Goal: Check status: Check status

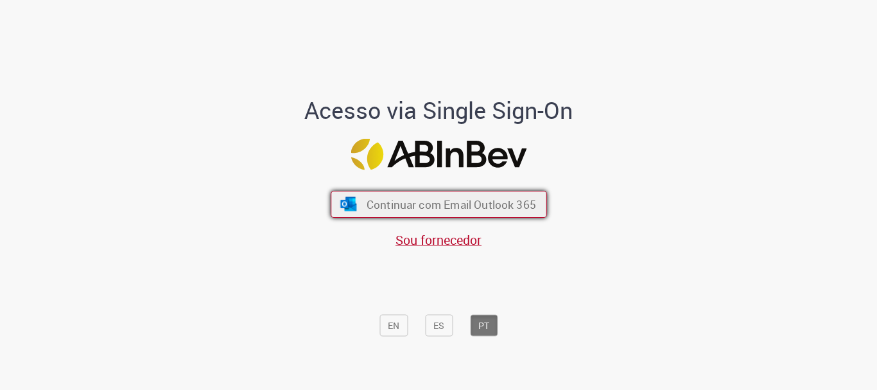
click at [385, 210] on span "Continuar com Email Outlook 365" at bounding box center [450, 204] width 169 height 15
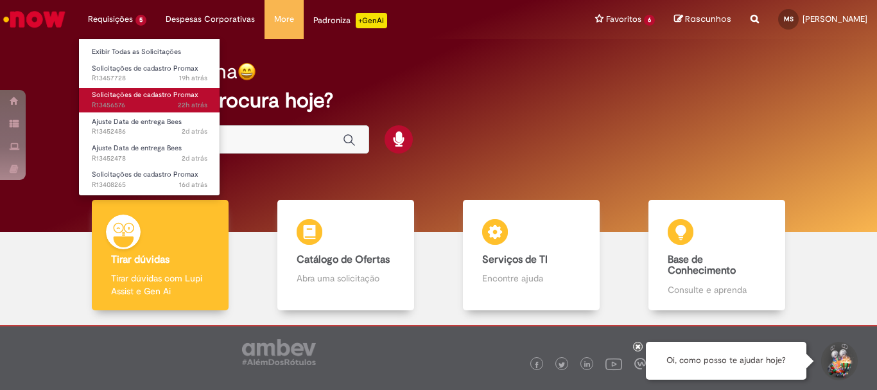
click at [150, 99] on span "Solicitações de cadastro Promax" at bounding box center [145, 95] width 107 height 10
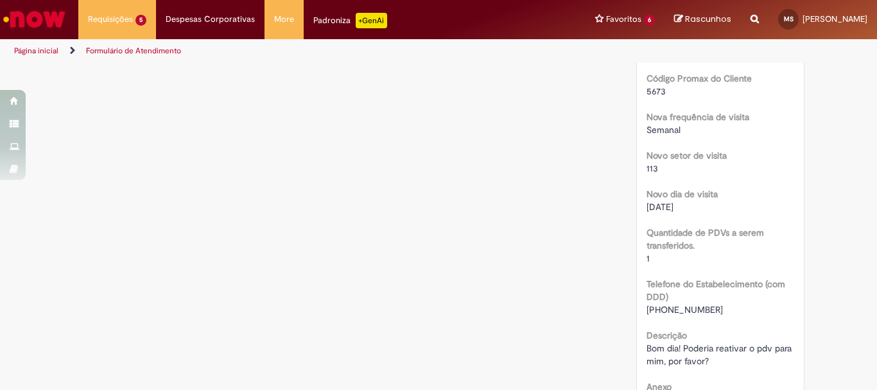
scroll to position [770, 0]
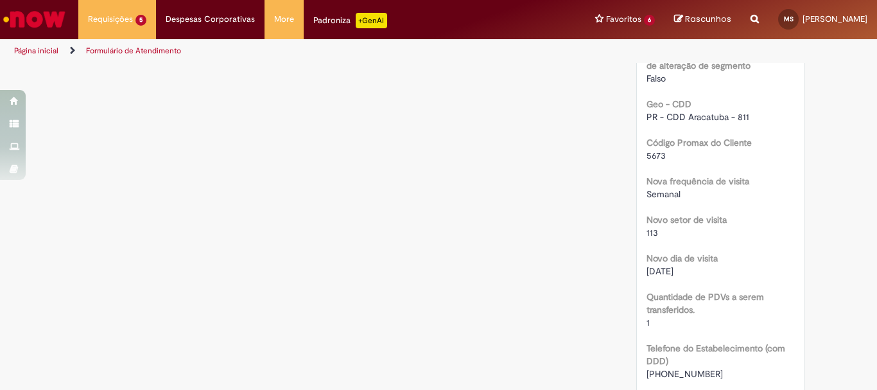
click at [657, 161] on div "5673" at bounding box center [720, 155] width 148 height 13
click at [655, 155] on span "5673" at bounding box center [655, 156] width 19 height 12
copy span "5673"
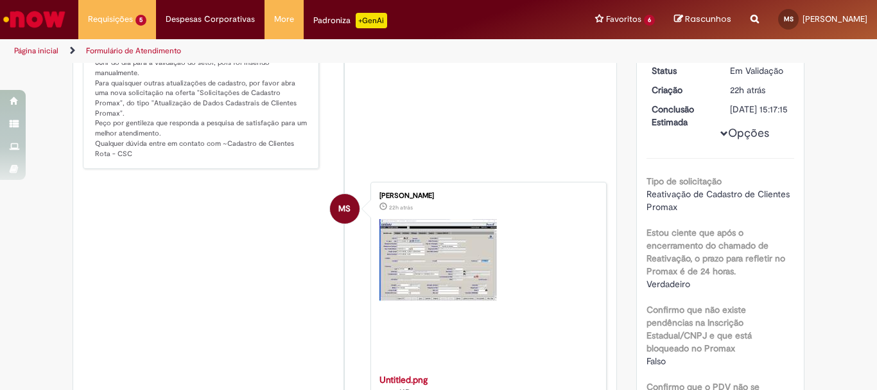
scroll to position [0, 0]
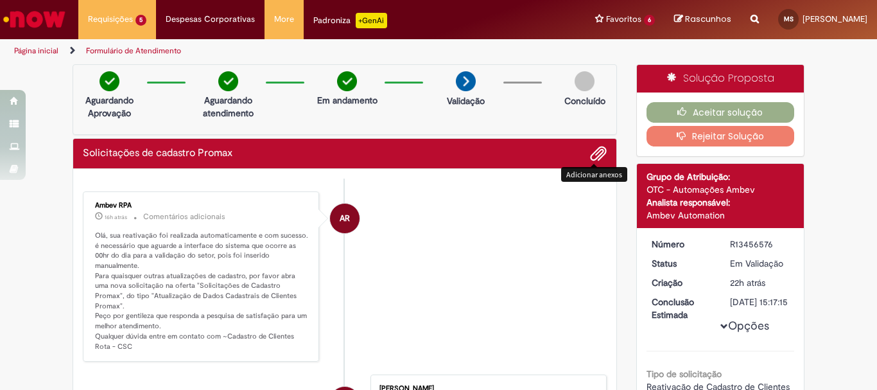
click at [676, 96] on div "Aceitar solução Rejeitar Solução" at bounding box center [720, 124] width 167 height 64
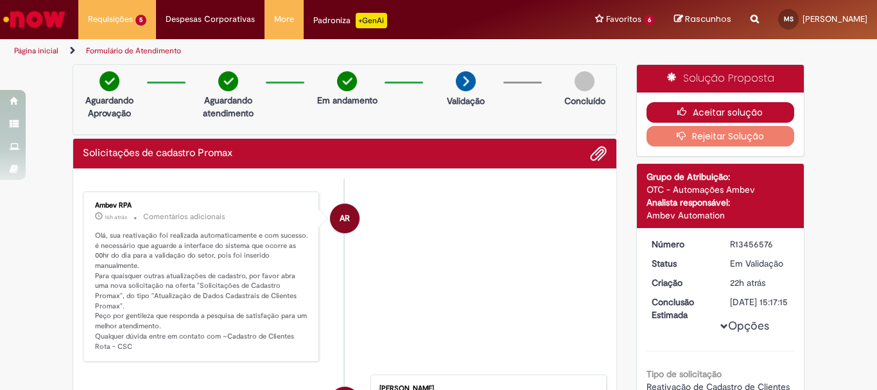
click at [683, 114] on icon "button" at bounding box center [684, 111] width 15 height 9
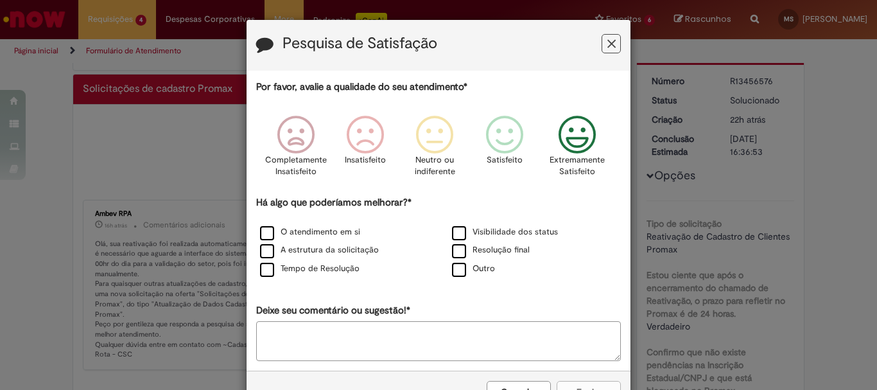
click at [562, 140] on icon "Feedback" at bounding box center [577, 135] width 48 height 39
click at [278, 235] on label "O atendimento em si" at bounding box center [310, 232] width 100 height 12
click at [281, 248] on label "A estrutura da solicitação" at bounding box center [319, 250] width 119 height 12
click at [290, 273] on label "Tempo de Resolução" at bounding box center [309, 268] width 99 height 12
click at [455, 233] on label "Visibilidade dos status" at bounding box center [505, 232] width 106 height 12
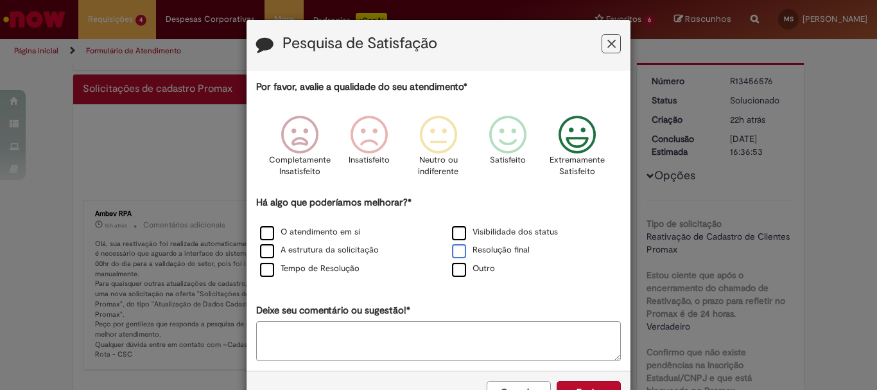
click at [457, 244] on div "Resolução final" at bounding box center [534, 251] width 189 height 16
click at [458, 248] on label "Resolução final" at bounding box center [491, 250] width 78 height 12
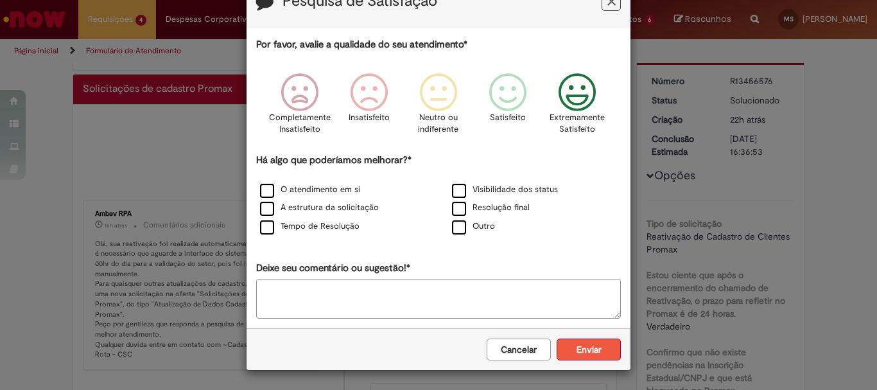
click at [585, 346] on button "Enviar" at bounding box center [588, 349] width 64 height 22
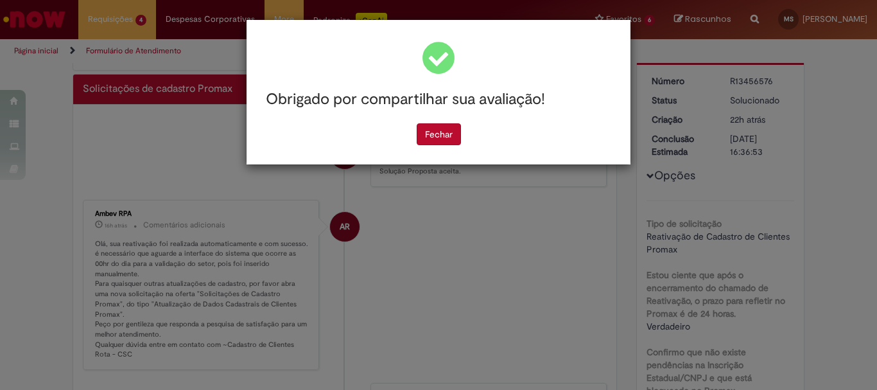
scroll to position [0, 0]
click at [445, 126] on button "Fechar" at bounding box center [438, 134] width 44 height 22
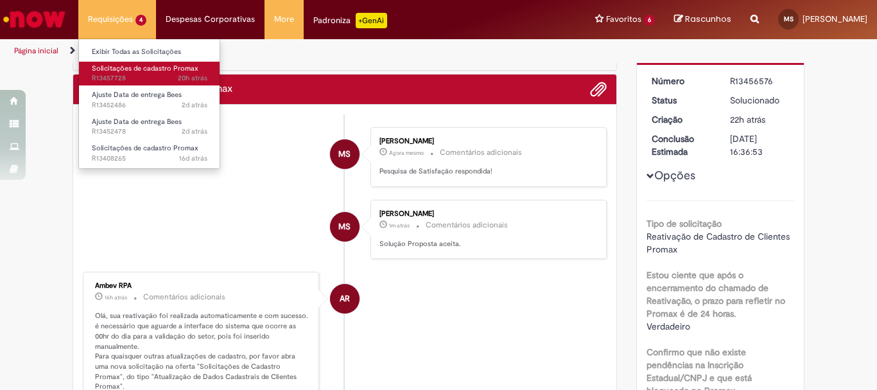
click at [125, 69] on span "Solicitações de cadastro Promax" at bounding box center [145, 69] width 107 height 10
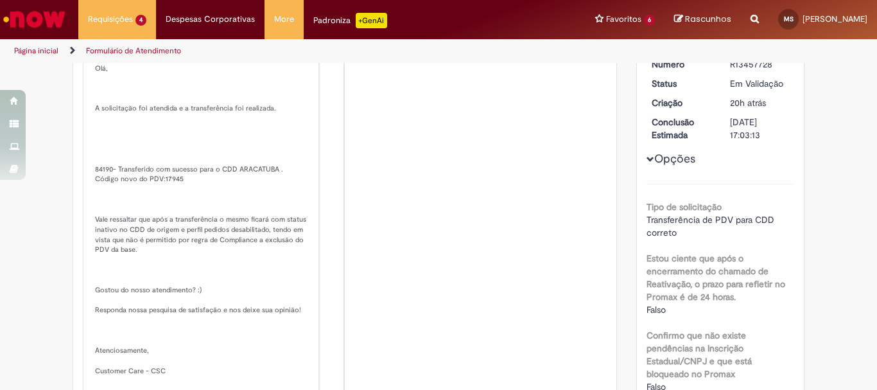
scroll to position [257, 0]
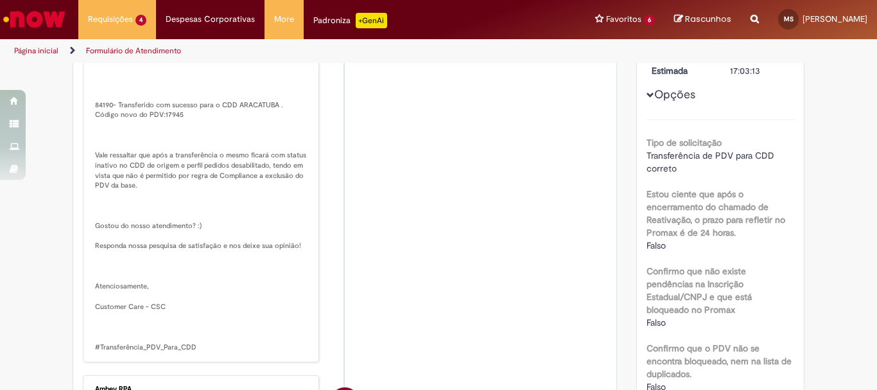
click at [142, 139] on p "Solução Proposta: [GEOGRAPHIC_DATA], A solicitação foi atendida e a transferênc…" at bounding box center [202, 166] width 214 height 372
drag, startPoint x: 133, startPoint y: 135, endPoint x: 148, endPoint y: 138, distance: 14.3
click at [148, 138] on p "Solução Proposta: [GEOGRAPHIC_DATA], A solicitação foi atendida e a transferênc…" at bounding box center [202, 166] width 214 height 372
drag, startPoint x: 132, startPoint y: 135, endPoint x: 153, endPoint y: 135, distance: 21.2
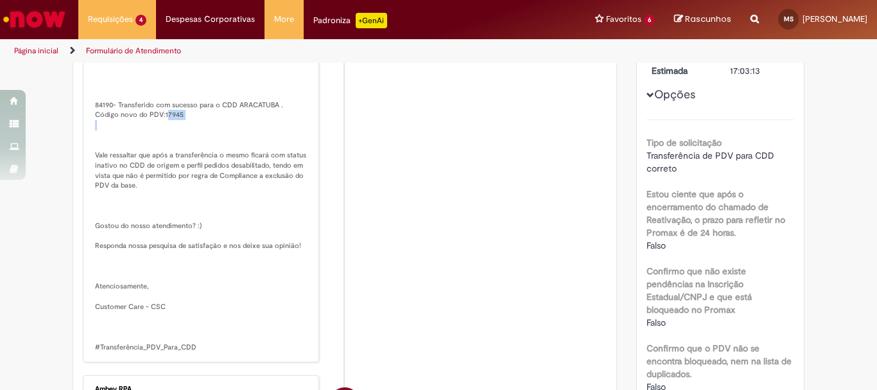
click at [153, 135] on p "Solução Proposta: [GEOGRAPHIC_DATA], A solicitação foi atendida e a transferênc…" at bounding box center [202, 166] width 214 height 372
click at [155, 136] on p "Solução Proposta: [GEOGRAPHIC_DATA], A solicitação foi atendida e a transferênc…" at bounding box center [202, 166] width 214 height 372
click at [133, 135] on p "Solução Proposta: [GEOGRAPHIC_DATA], A solicitação foi atendida e a transferênc…" at bounding box center [202, 166] width 214 height 372
drag, startPoint x: 133, startPoint y: 135, endPoint x: 156, endPoint y: 134, distance: 23.1
click at [156, 134] on p "Solução Proposta: [GEOGRAPHIC_DATA], A solicitação foi atendida e a transferênc…" at bounding box center [202, 166] width 214 height 372
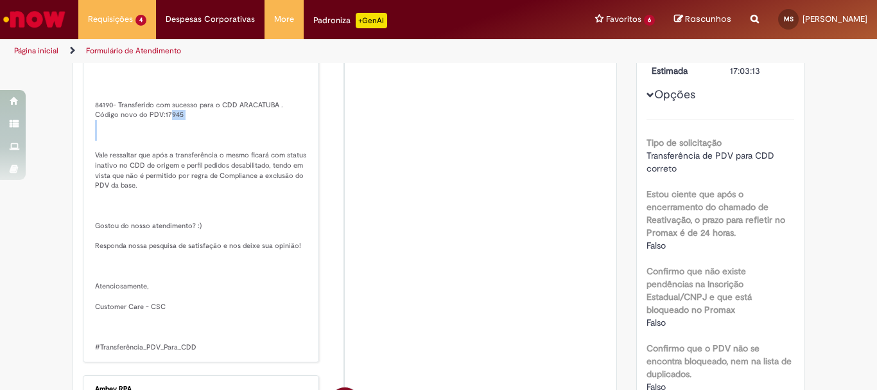
click at [142, 136] on p "Solução Proposta: [GEOGRAPHIC_DATA], A solicitação foi atendida e a transferênc…" at bounding box center [202, 166] width 214 height 372
drag, startPoint x: 131, startPoint y: 133, endPoint x: 151, endPoint y: 136, distance: 20.7
click at [151, 136] on p "Solução Proposta: [GEOGRAPHIC_DATA], A solicitação foi atendida e a transferênc…" at bounding box center [202, 166] width 214 height 372
click at [153, 136] on p "Solução Proposta: [GEOGRAPHIC_DATA], A solicitação foi atendida e a transferênc…" at bounding box center [202, 166] width 214 height 372
click at [151, 135] on p "Solução Proposta: [GEOGRAPHIC_DATA], A solicitação foi atendida e a transferênc…" at bounding box center [202, 166] width 214 height 372
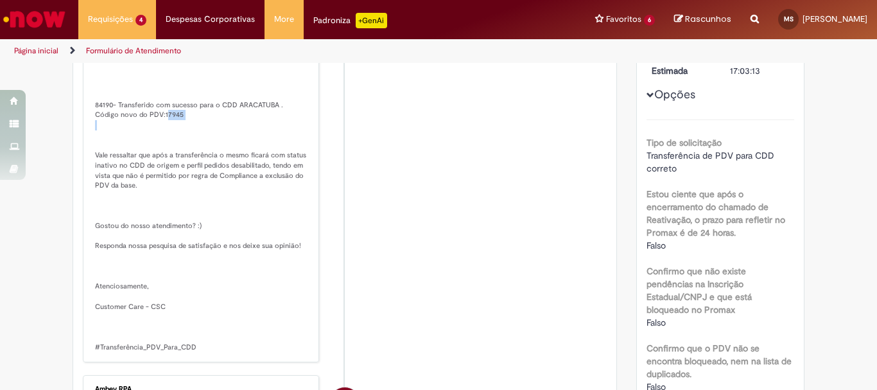
click at [139, 136] on p "Solução Proposta: [GEOGRAPHIC_DATA], A solicitação foi atendida e a transferênc…" at bounding box center [202, 166] width 214 height 372
click at [133, 134] on p "Solução Proposta: [GEOGRAPHIC_DATA], A solicitação foi atendida e a transferênc…" at bounding box center [202, 166] width 214 height 372
drag, startPoint x: 133, startPoint y: 134, endPoint x: 152, endPoint y: 136, distance: 19.3
click at [152, 136] on p "Solução Proposta: [GEOGRAPHIC_DATA], A solicitação foi atendida e a transferênc…" at bounding box center [202, 166] width 214 height 372
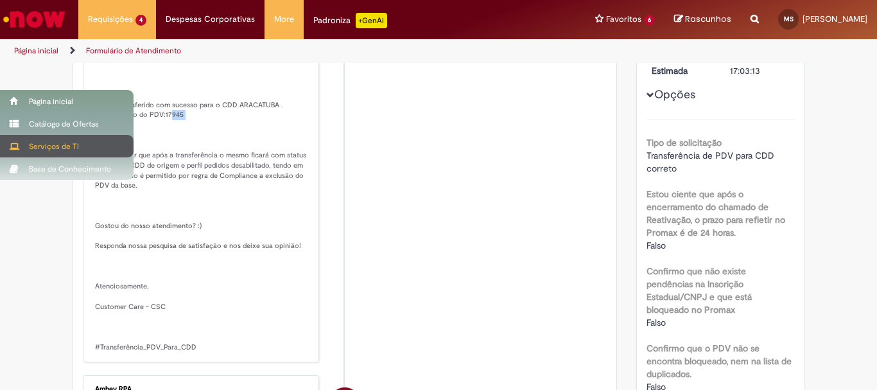
copy p "17945"
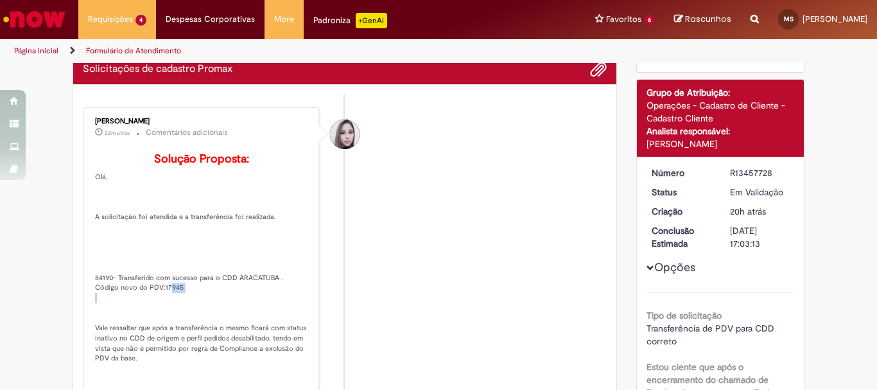
scroll to position [0, 0]
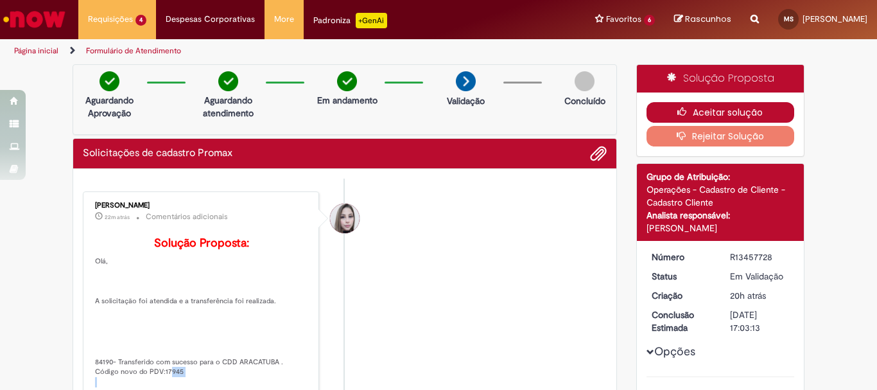
click at [681, 113] on icon "button" at bounding box center [684, 111] width 15 height 9
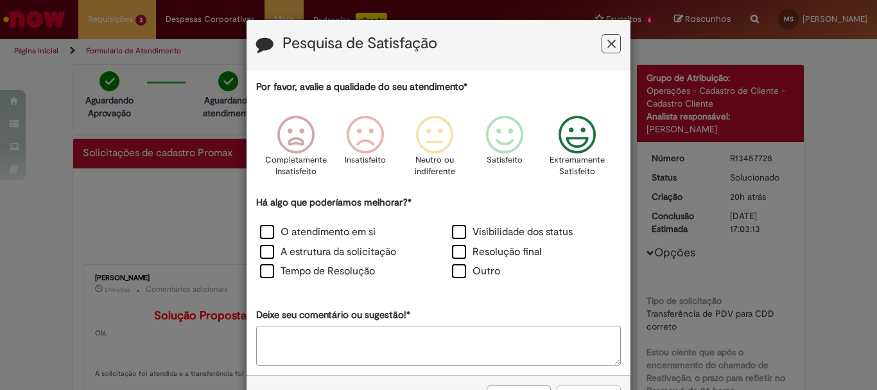
click at [571, 116] on icon "Feedback" at bounding box center [577, 135] width 48 height 39
click at [306, 238] on label "O atendimento em si" at bounding box center [318, 232] width 116 height 15
click at [315, 256] on label "A estrutura da solicitação" at bounding box center [328, 251] width 136 height 15
click at [318, 270] on label "Tempo de Resolução" at bounding box center [317, 271] width 115 height 15
click at [463, 236] on label "Visibilidade dos status" at bounding box center [512, 232] width 121 height 15
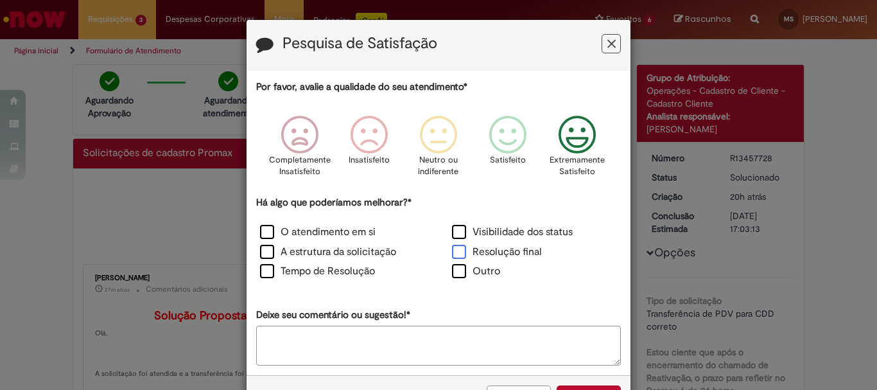
click at [461, 252] on label "Resolução final" at bounding box center [497, 251] width 90 height 15
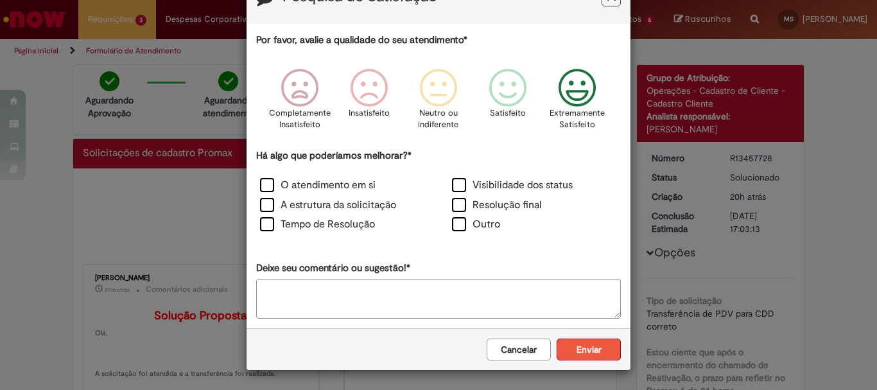
click at [584, 353] on button "Enviar" at bounding box center [588, 349] width 64 height 22
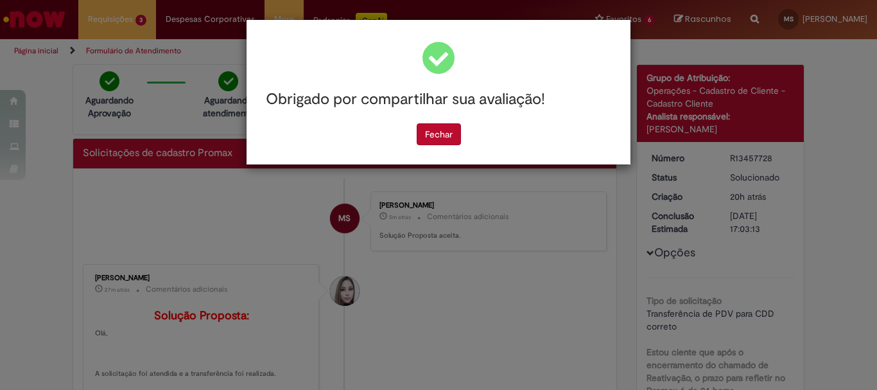
scroll to position [0, 0]
click at [446, 123] on button "Fechar" at bounding box center [438, 134] width 44 height 22
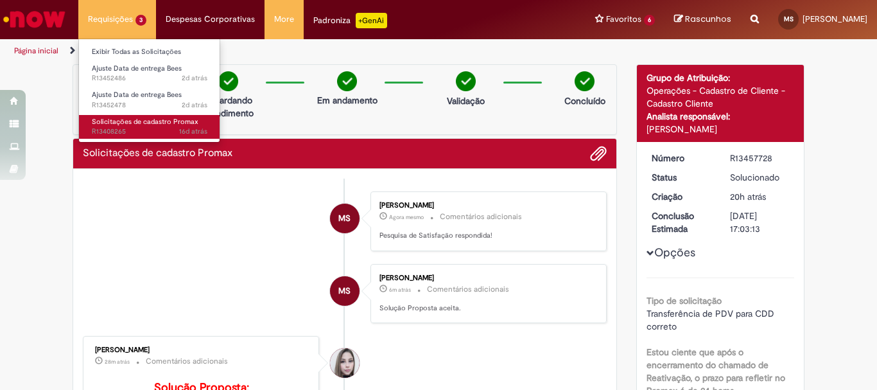
click at [134, 130] on span "16d atrás 16 dias atrás R13408265" at bounding box center [150, 131] width 116 height 10
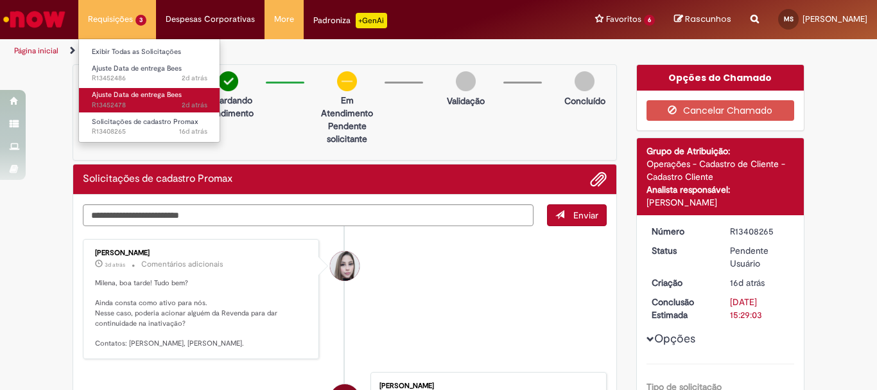
click at [125, 95] on span "Ajuste Data de entrega Bees" at bounding box center [137, 95] width 90 height 10
